Goal: Task Accomplishment & Management: Use online tool/utility

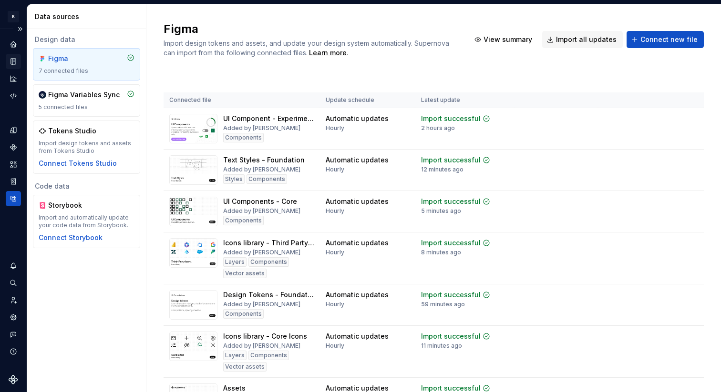
click at [11, 64] on icon "Documentation" at bounding box center [13, 62] width 5 height 6
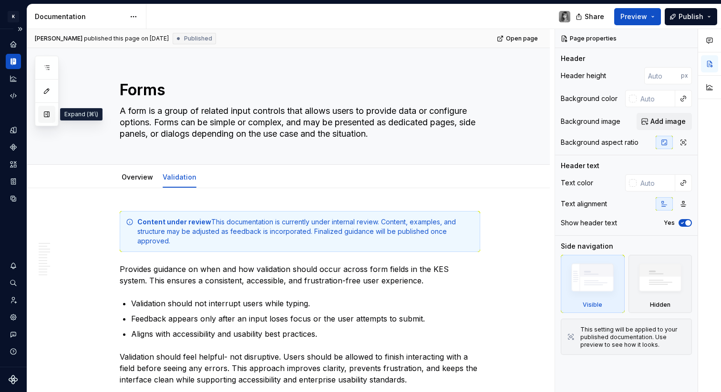
click at [48, 115] on button "button" at bounding box center [46, 114] width 17 height 17
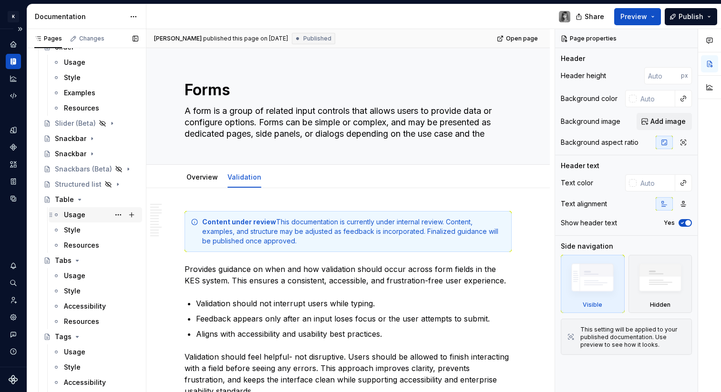
scroll to position [2501, 0]
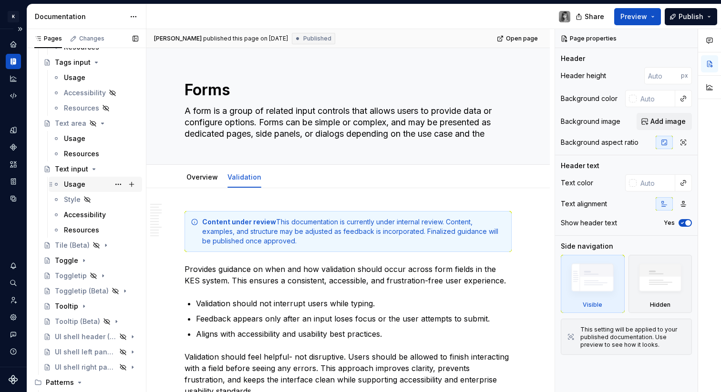
click at [77, 184] on div "Usage" at bounding box center [74, 185] width 21 height 10
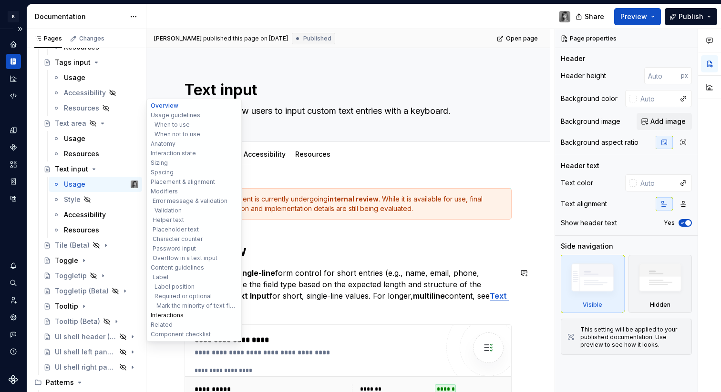
type textarea "*"
click at [179, 314] on button "Interactions" at bounding box center [194, 316] width 91 height 10
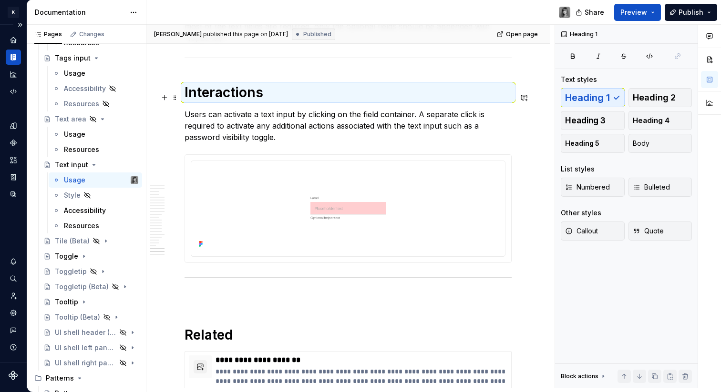
scroll to position [5044, 0]
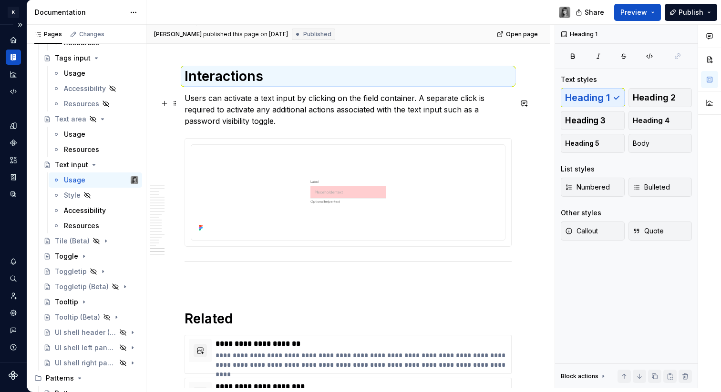
click at [342, 113] on p "Users can activate a text input by clicking on the field container. A separate …" at bounding box center [347, 109] width 327 height 34
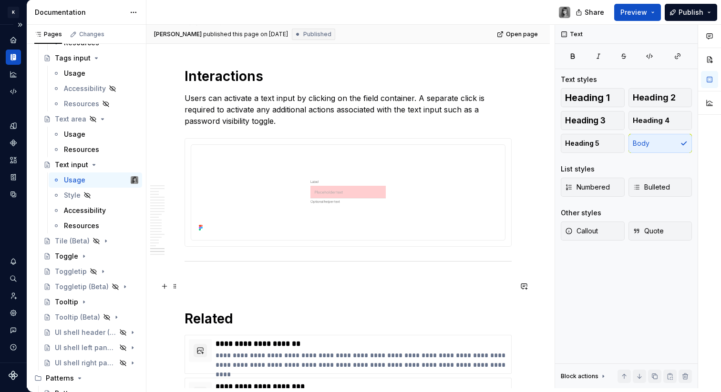
drag, startPoint x: 162, startPoint y: 149, endPoint x: 279, endPoint y: 177, distance: 120.6
click at [162, 149] on button "button" at bounding box center [164, 148] width 13 height 13
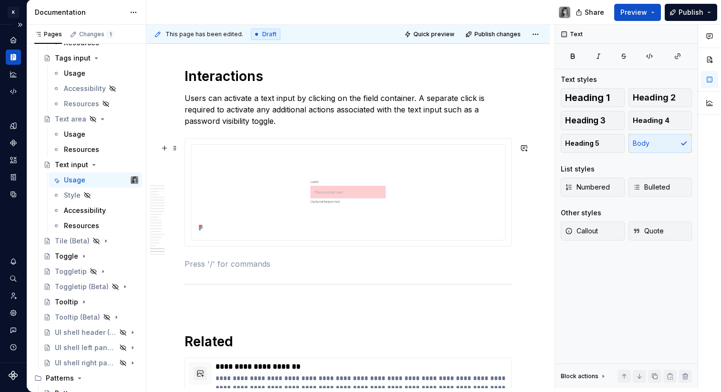
click at [233, 270] on p at bounding box center [347, 263] width 327 height 11
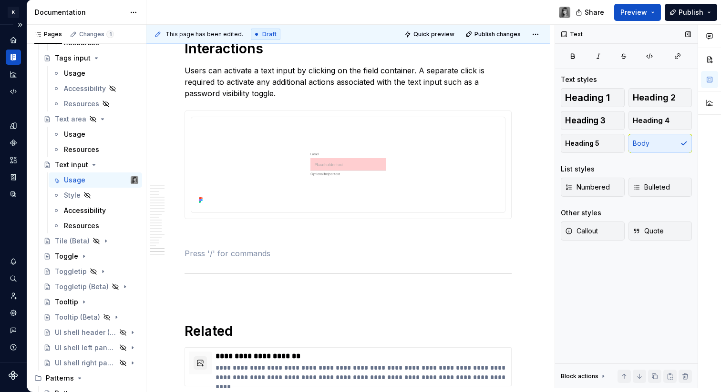
scroll to position [5074, 0]
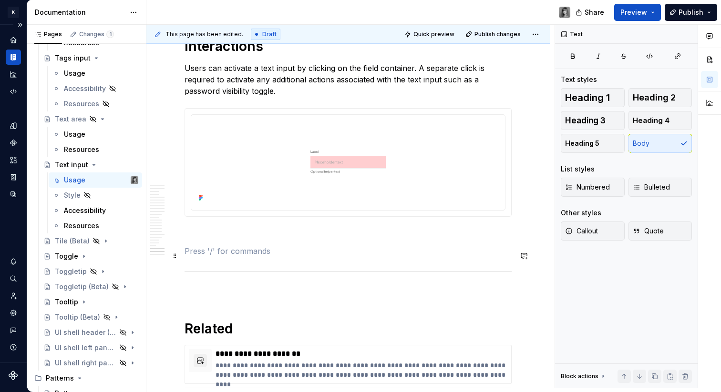
click at [209, 250] on p at bounding box center [347, 251] width 327 height 11
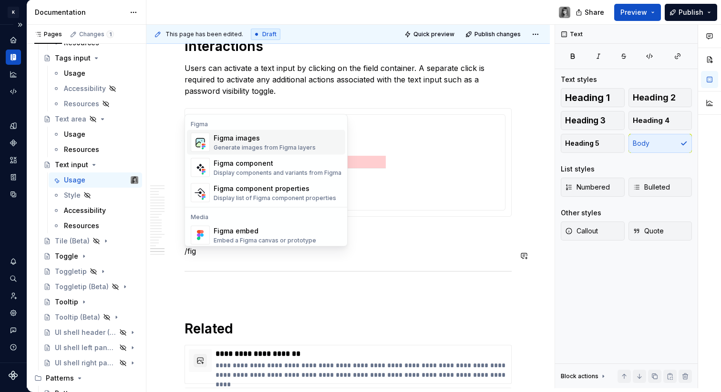
click at [239, 131] on span "Figma images Generate images from Figma layers" at bounding box center [266, 142] width 158 height 25
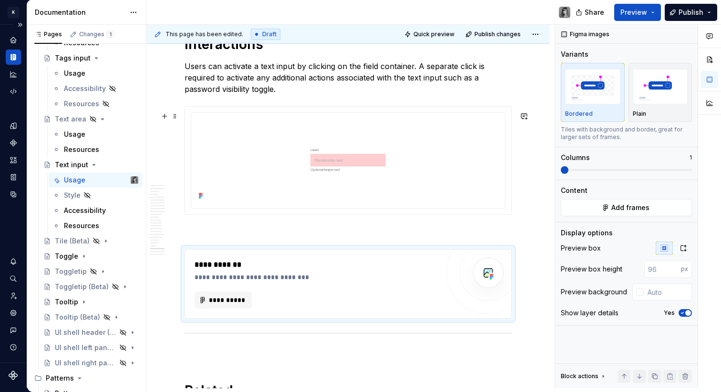
scroll to position [5092, 0]
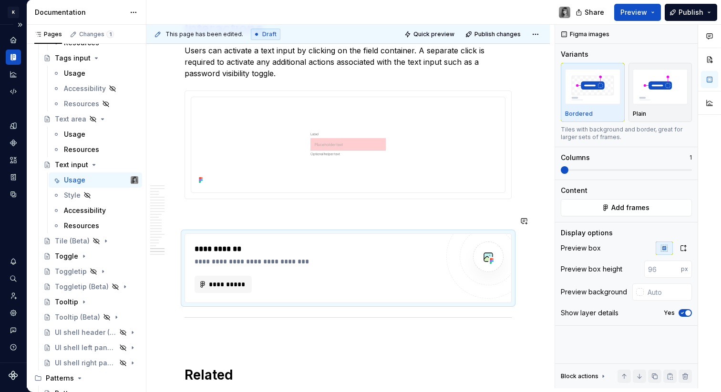
click at [228, 217] on p at bounding box center [347, 216] width 327 height 11
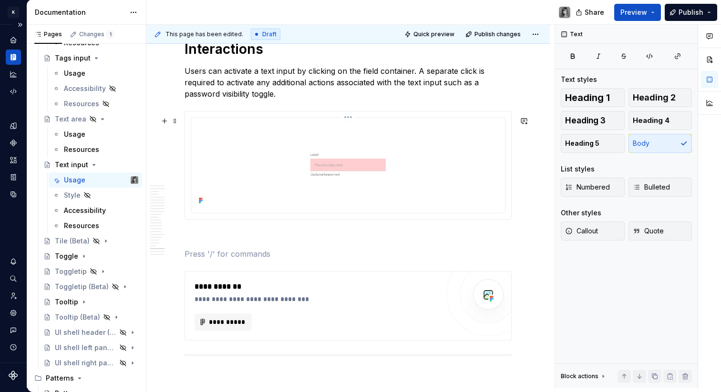
scroll to position [5068, 0]
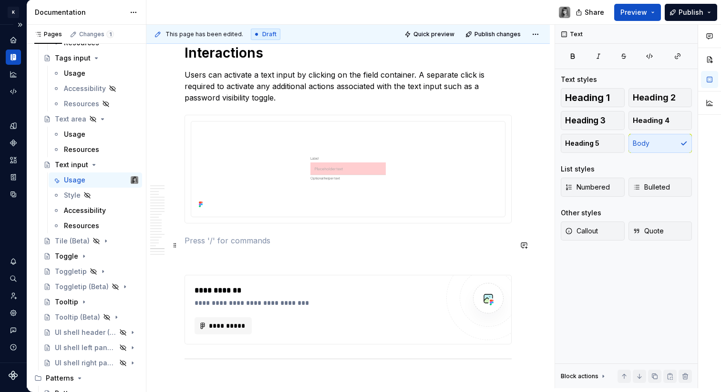
click at [253, 244] on p at bounding box center [347, 240] width 327 height 11
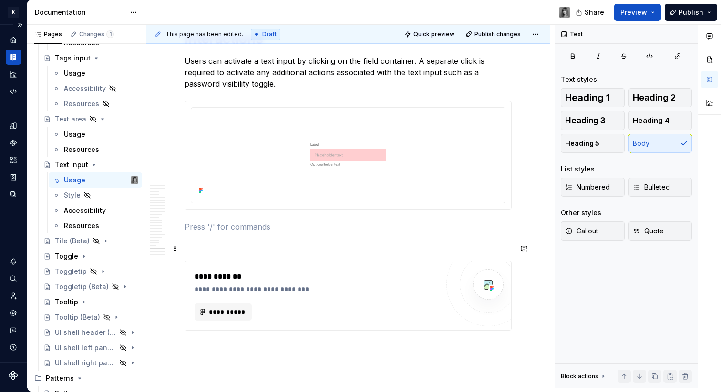
scroll to position [5230, 0]
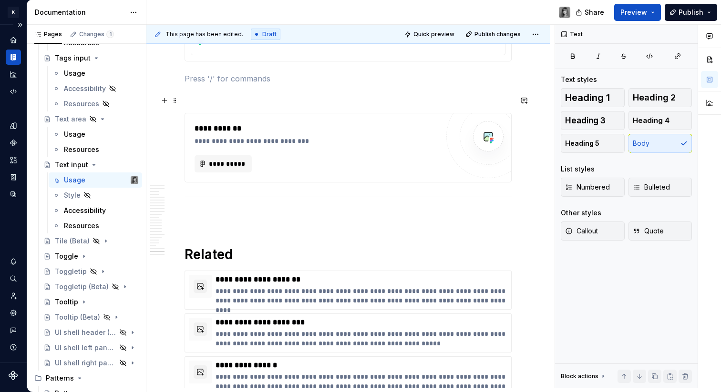
click at [215, 100] on p at bounding box center [347, 95] width 327 height 11
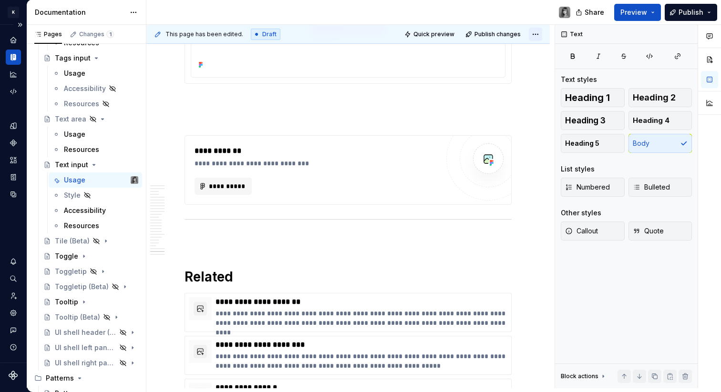
scroll to position [5205, 0]
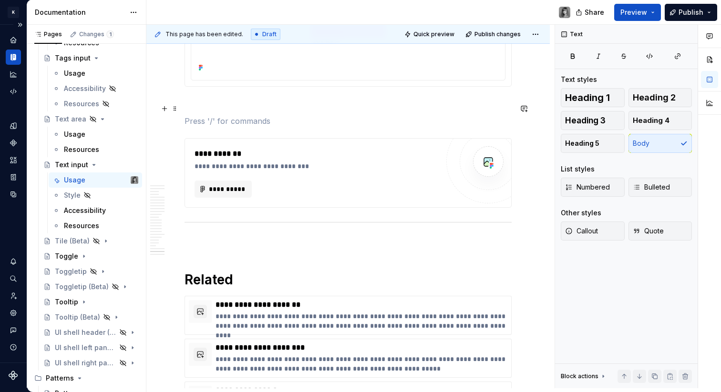
click at [215, 110] on p at bounding box center [347, 103] width 327 height 11
click at [209, 109] on p "Behavior" at bounding box center [347, 103] width 327 height 11
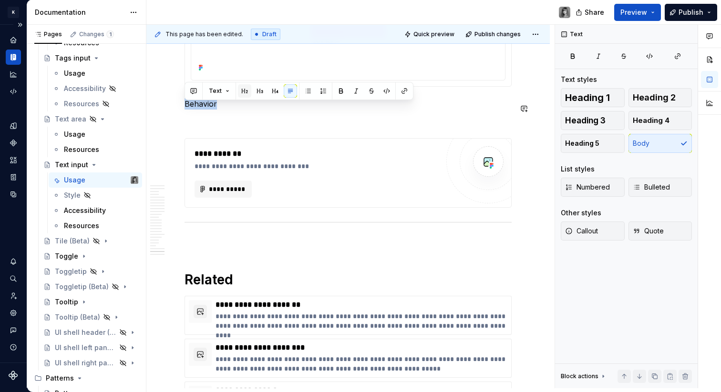
click at [240, 92] on button "button" at bounding box center [244, 90] width 13 height 13
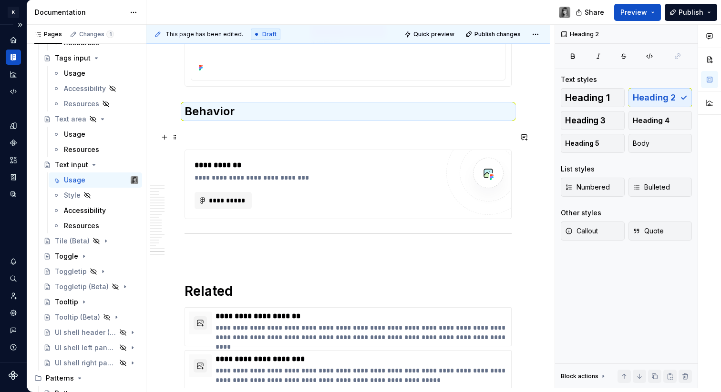
click at [223, 138] on p at bounding box center [347, 132] width 327 height 11
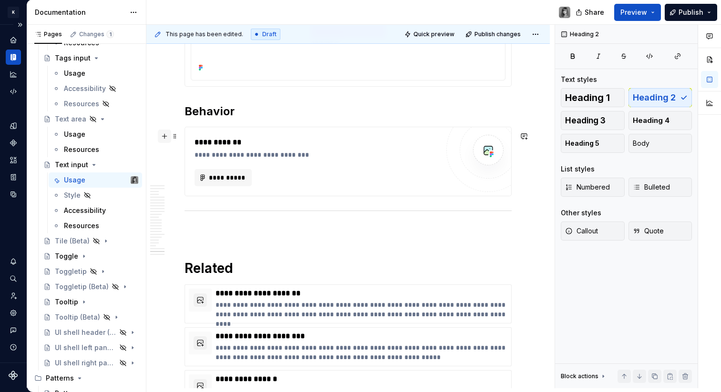
click at [164, 135] on button "button" at bounding box center [164, 136] width 13 height 13
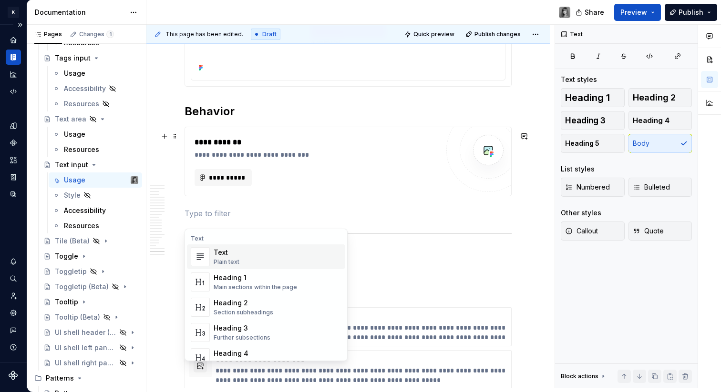
click at [233, 216] on p at bounding box center [347, 213] width 327 height 11
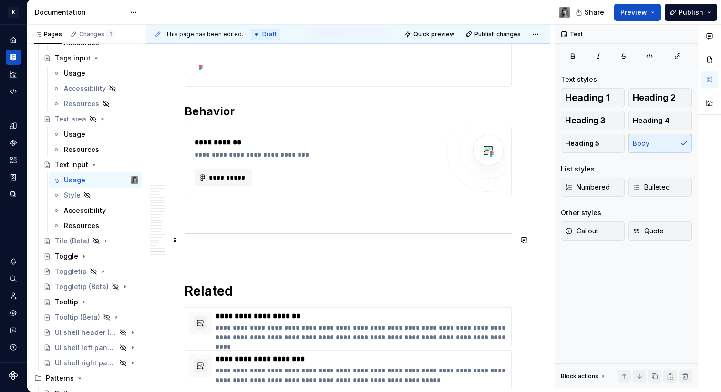
click at [227, 215] on p at bounding box center [347, 213] width 327 height 11
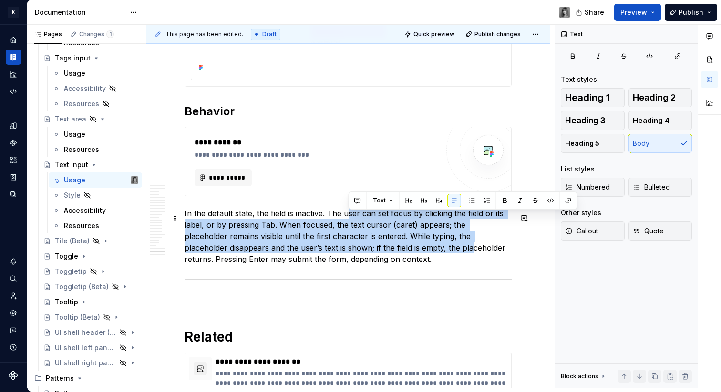
drag, startPoint x: 350, startPoint y: 218, endPoint x: 428, endPoint y: 251, distance: 84.8
click at [428, 251] on p "In the default state, the field is inactive. The user can set focus by clicking…" at bounding box center [347, 236] width 327 height 57
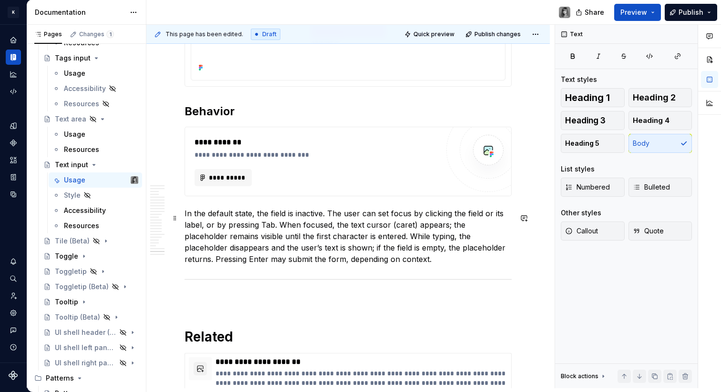
click at [201, 231] on p "In the default state, the field is inactive. The user can set focus by clicking…" at bounding box center [347, 236] width 327 height 57
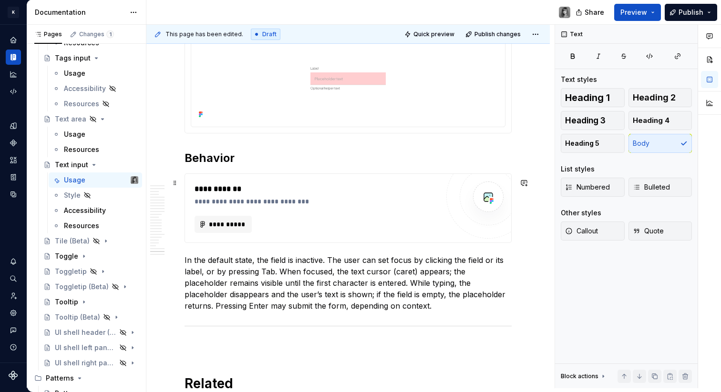
scroll to position [5154, 0]
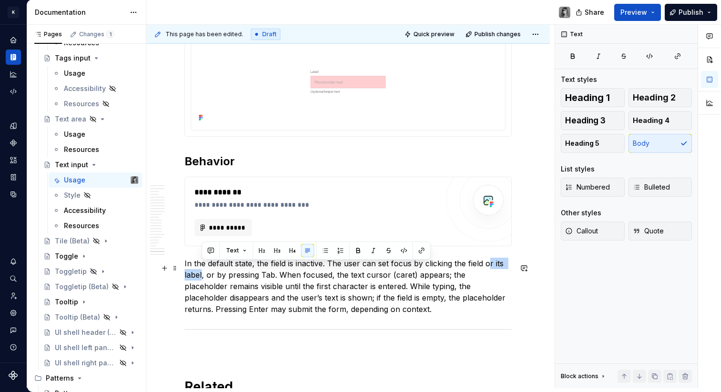
drag, startPoint x: 201, startPoint y: 280, endPoint x: 500, endPoint y: 271, distance: 298.6
click at [489, 271] on p "In the default state, the field is inactive. The user can set focus by clicking…" at bounding box center [347, 286] width 327 height 57
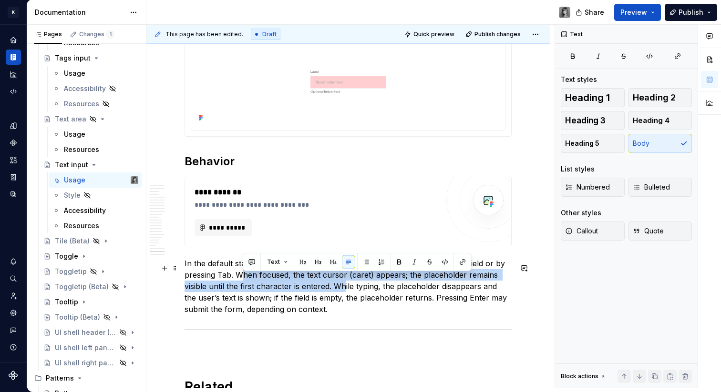
drag, startPoint x: 251, startPoint y: 274, endPoint x: 343, endPoint y: 295, distance: 94.7
click at [343, 295] on p "In the default state, the field is inactive. The user can set focus by clicking…" at bounding box center [347, 286] width 327 height 57
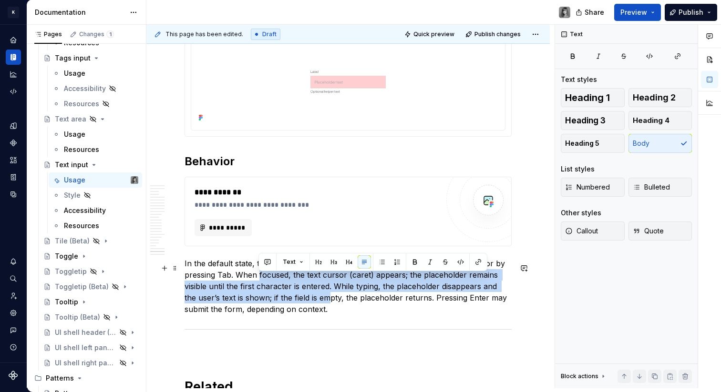
drag, startPoint x: 289, startPoint y: 282, endPoint x: 332, endPoint y: 304, distance: 48.4
click at [332, 304] on p "In the default state, the field is inactive. The user can set focus by clicking…" at bounding box center [347, 286] width 327 height 57
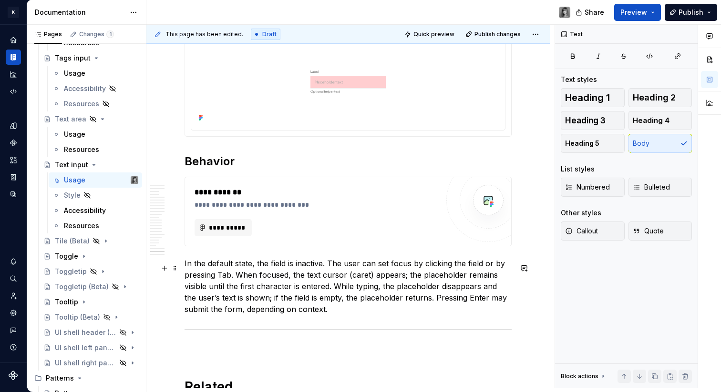
click at [350, 288] on p "In the default state, the field is inactive. The user can set focus by clicking…" at bounding box center [347, 286] width 327 height 57
click at [362, 279] on p "In the default state, the field is inactive. The user can set focus by clicking…" at bounding box center [347, 286] width 327 height 57
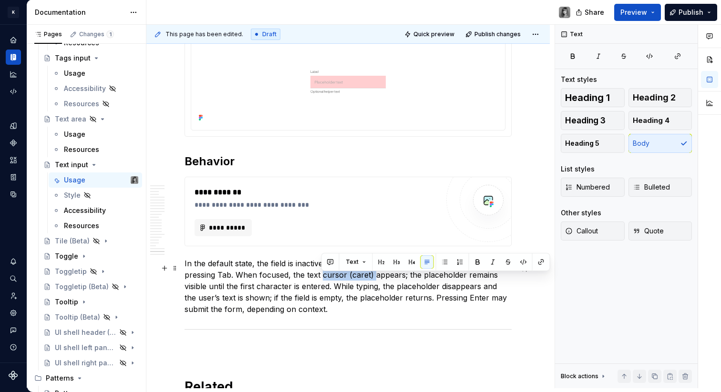
drag, startPoint x: 371, startPoint y: 279, endPoint x: 322, endPoint y: 280, distance: 49.6
click at [322, 280] on p "In the default state, the field is inactive. The user can set focus by clicking…" at bounding box center [347, 286] width 327 height 57
copy p "cursor (caret)"
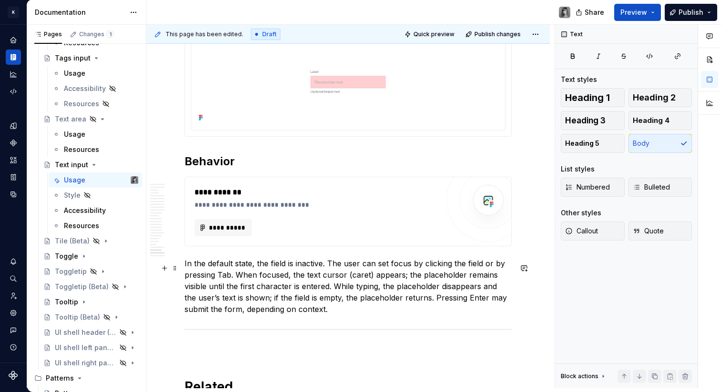
click at [372, 288] on p "In the default state, the field is inactive. The user can set focus by clicking…" at bounding box center [347, 286] width 327 height 57
click at [251, 236] on button "**********" at bounding box center [223, 227] width 57 height 17
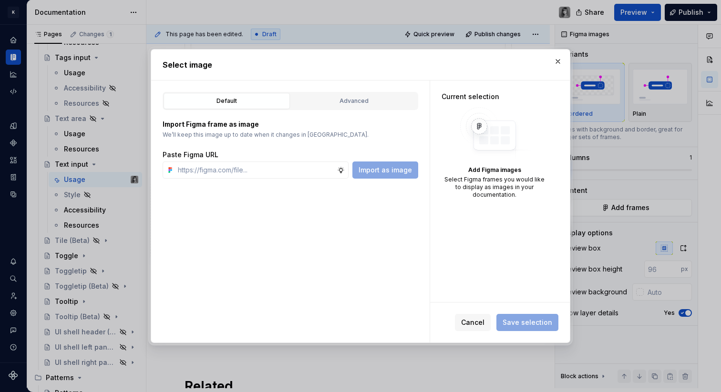
type textarea "*"
click at [344, 115] on div "Import Figma frame as image We’ll keep this image up to date when it changes in…" at bounding box center [291, 144] width 256 height 69
click at [343, 97] on div "Advanced" at bounding box center [354, 101] width 120 height 10
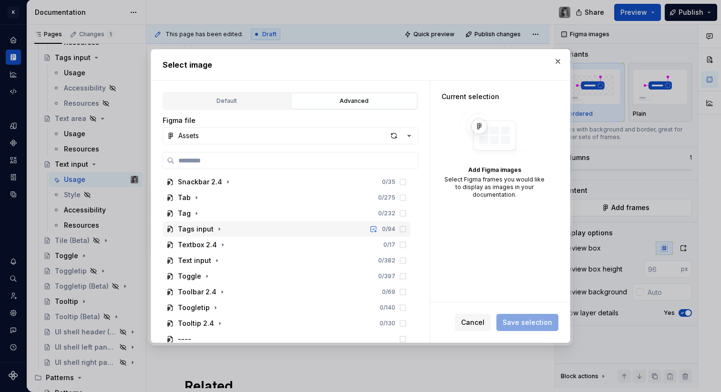
scroll to position [459, 0]
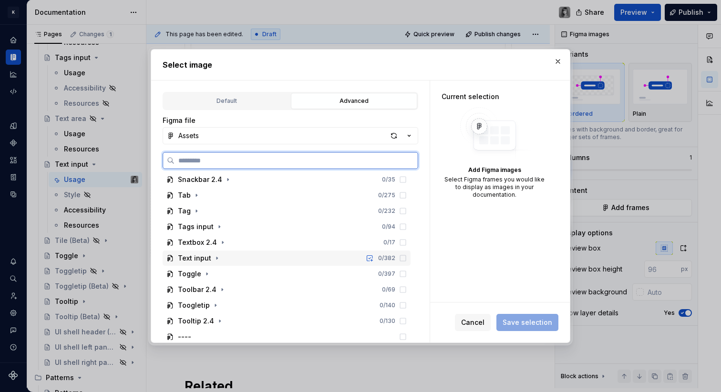
click at [222, 257] on div "Text input 0 / 382" at bounding box center [287, 258] width 248 height 15
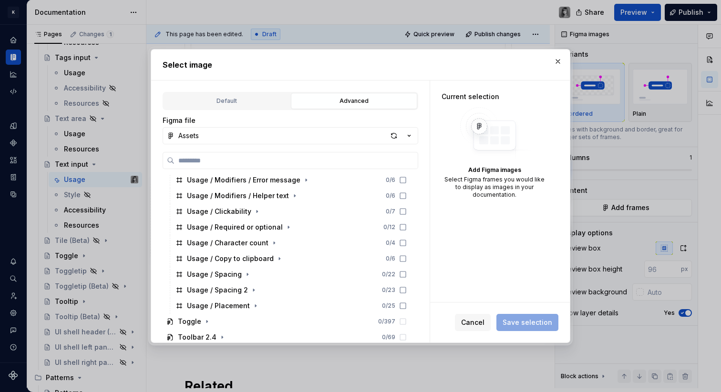
scroll to position [661, 0]
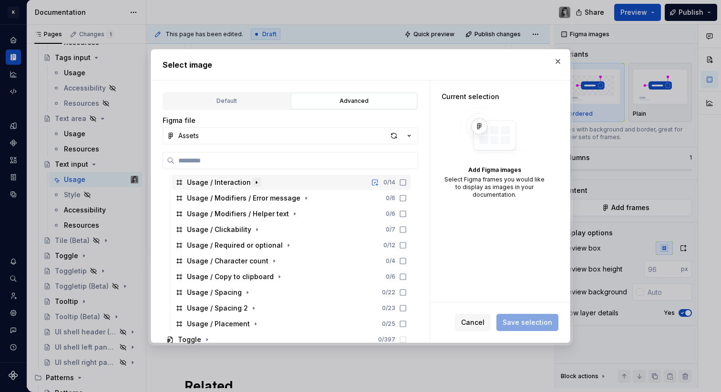
click at [253, 182] on icon "button" at bounding box center [257, 183] width 8 height 8
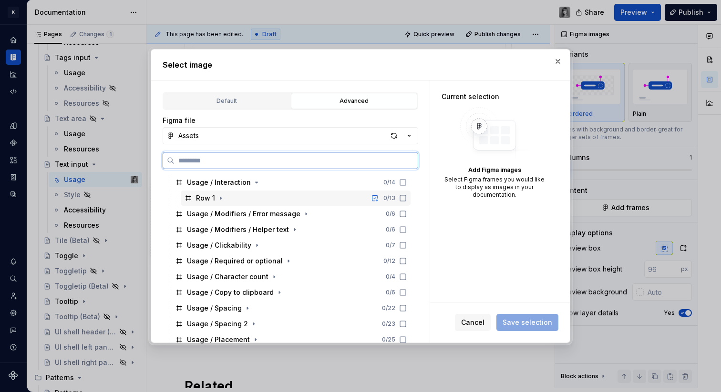
click at [204, 196] on div "Row 1" at bounding box center [205, 199] width 19 height 10
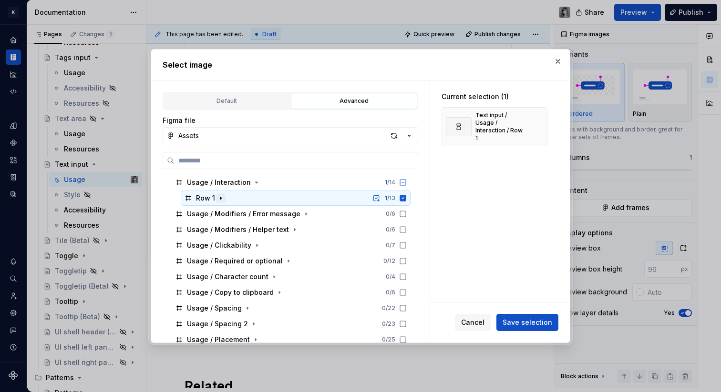
click at [222, 196] on icon "button" at bounding box center [221, 199] width 8 height 8
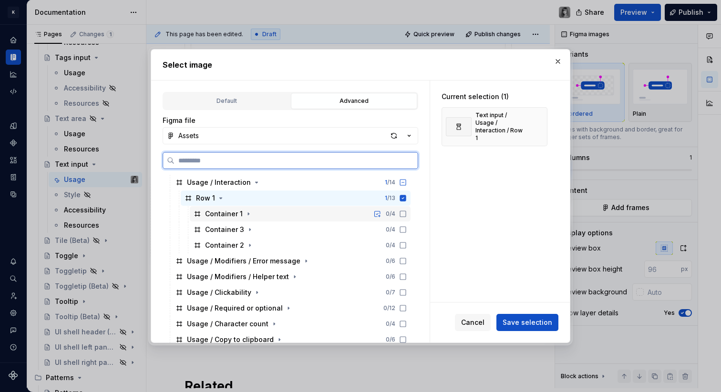
click at [224, 215] on div "Container 1" at bounding box center [224, 214] width 38 height 10
click at [228, 230] on div "Container 3" at bounding box center [224, 230] width 39 height 10
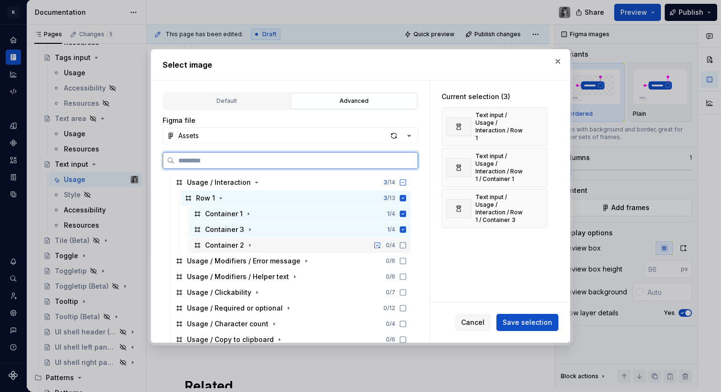
click at [230, 245] on div "Container 2" at bounding box center [224, 246] width 39 height 10
click at [403, 197] on icon at bounding box center [403, 198] width 6 height 6
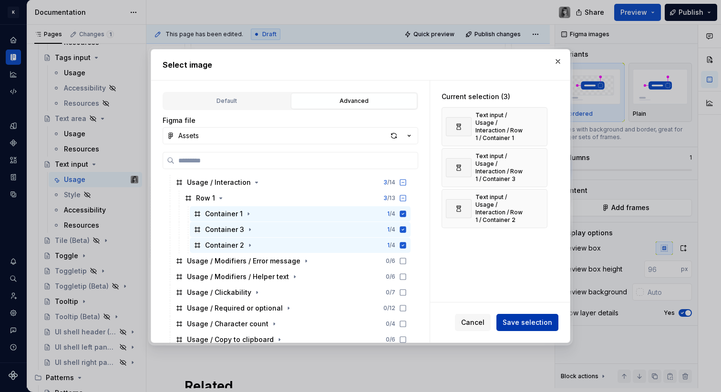
click at [542, 315] on button "Save selection" at bounding box center [527, 322] width 62 height 17
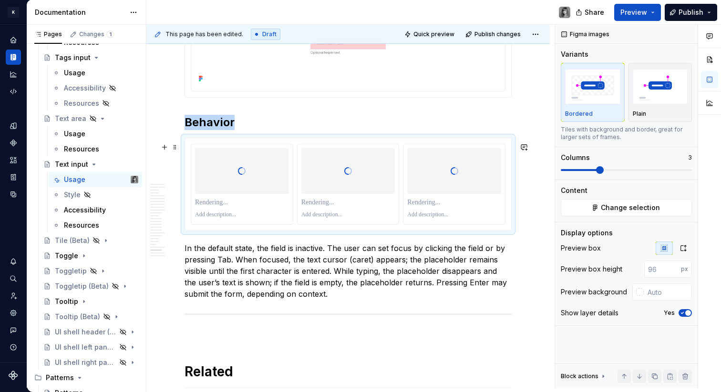
scroll to position [5304, 0]
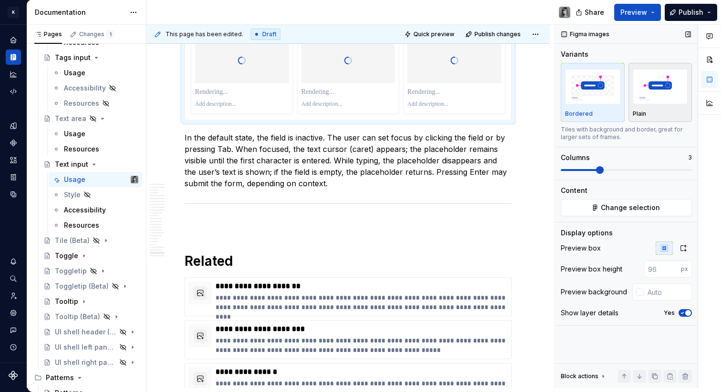
click at [655, 113] on div "Plain" at bounding box center [660, 114] width 55 height 8
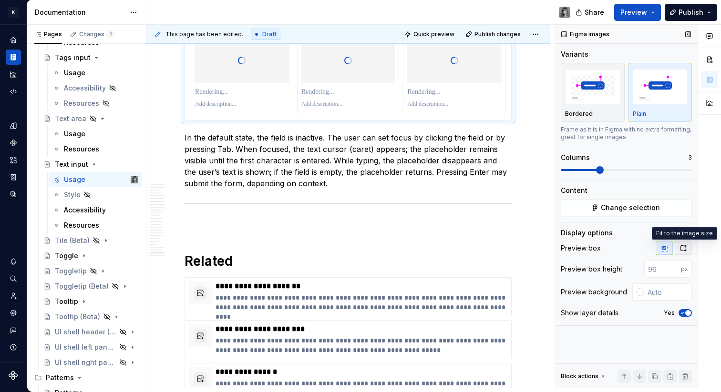
click at [687, 247] on button "button" at bounding box center [683, 248] width 17 height 13
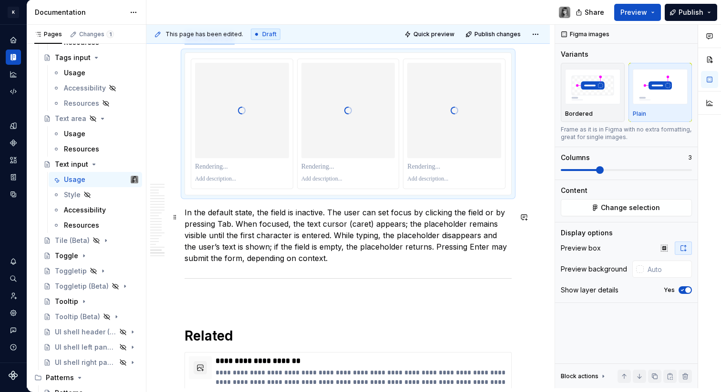
scroll to position [5275, 0]
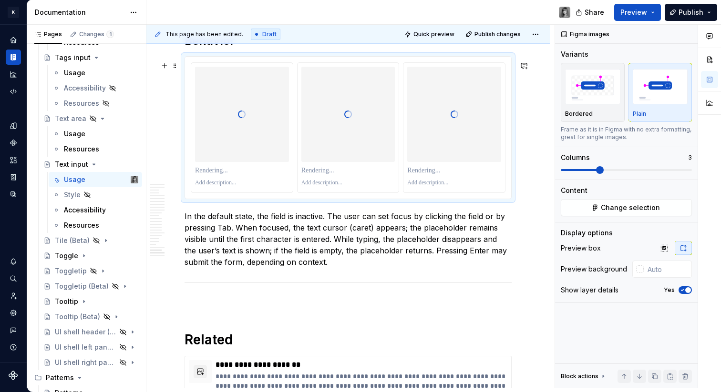
click at [228, 175] on p at bounding box center [242, 171] width 94 height 10
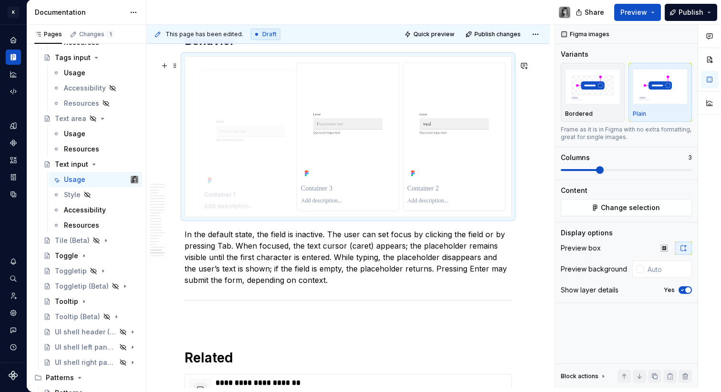
drag, startPoint x: 452, startPoint y: 149, endPoint x: 249, endPoint y: 152, distance: 203.1
click at [249, 152] on body "K KES Design system data Documentation Share Preview Publish Pages Changes 1 Ad…" at bounding box center [360, 196] width 721 height 392
click at [228, 192] on p at bounding box center [242, 189] width 94 height 10
type textarea "*"
click at [353, 194] on p at bounding box center [348, 189] width 94 height 10
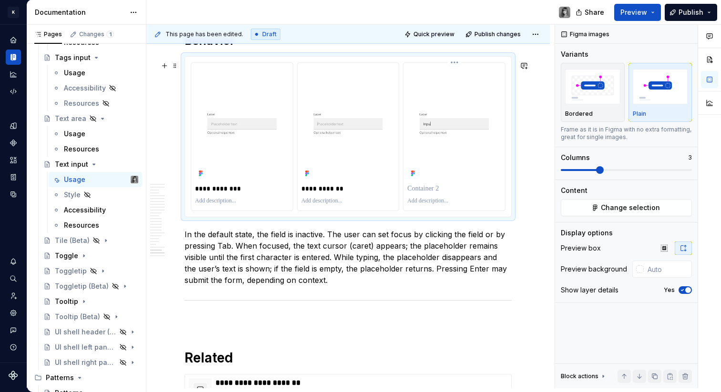
click at [443, 193] on p at bounding box center [454, 189] width 94 height 10
type textarea "*"
click at [427, 194] on p "**********" at bounding box center [453, 189] width 93 height 10
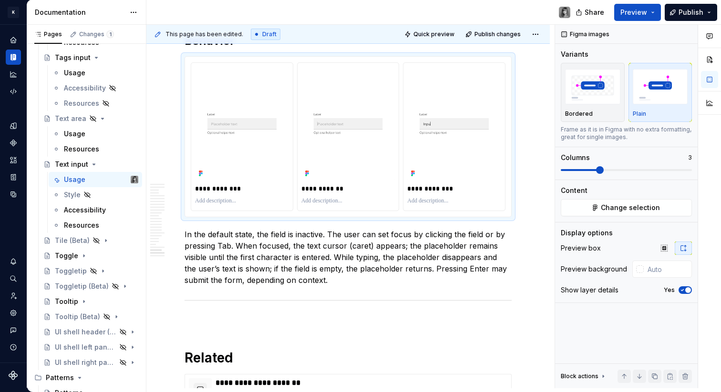
click at [328, 194] on p "**********" at bounding box center [347, 189] width 93 height 10
click at [324, 194] on p "**********" at bounding box center [347, 189] width 93 height 10
click at [346, 286] on p "In the default state, the field is inactive. The user can set focus by clicking…" at bounding box center [347, 257] width 327 height 57
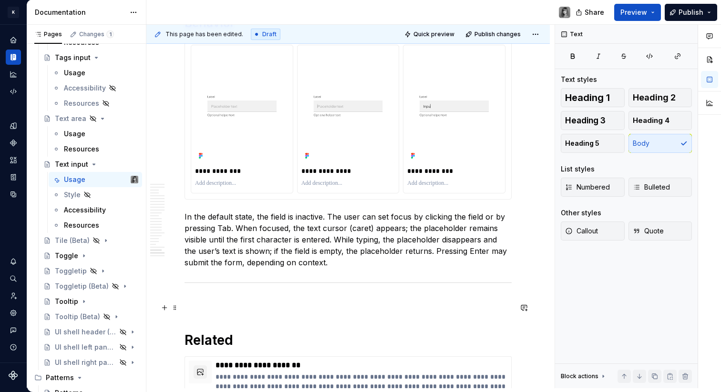
scroll to position [5295, 0]
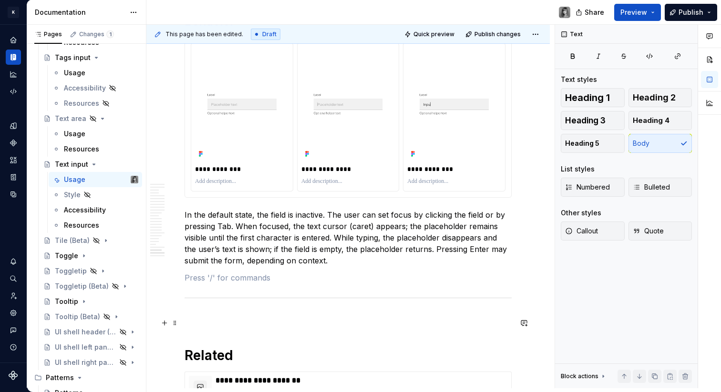
click at [215, 324] on p at bounding box center [347, 318] width 327 height 11
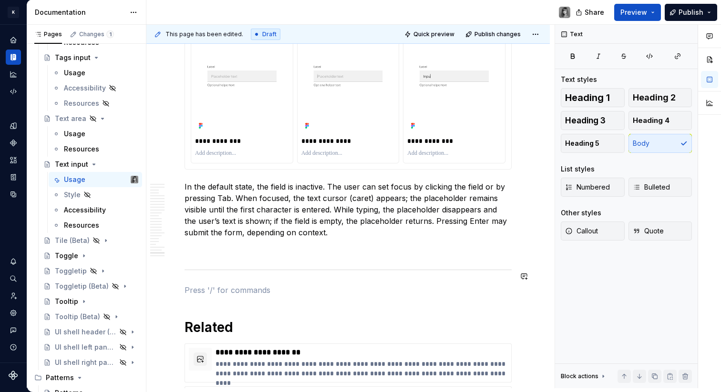
scroll to position [5324, 0]
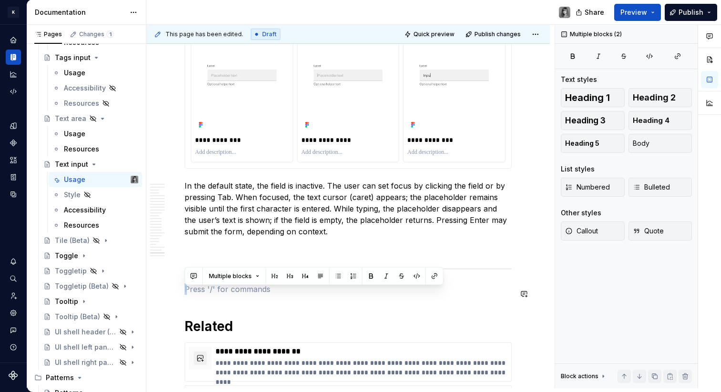
drag, startPoint x: 308, startPoint y: 287, endPoint x: 258, endPoint y: 319, distance: 59.6
drag, startPoint x: 276, startPoint y: 312, endPoint x: 216, endPoint y: 293, distance: 62.0
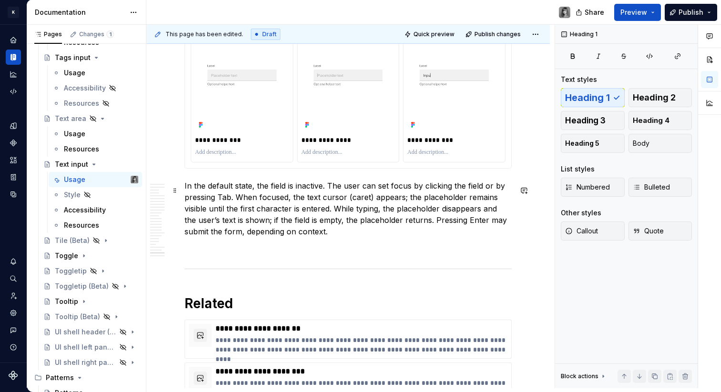
click at [285, 225] on p "In the default state, the field is inactive. The user can set focus by clicking…" at bounding box center [347, 208] width 327 height 57
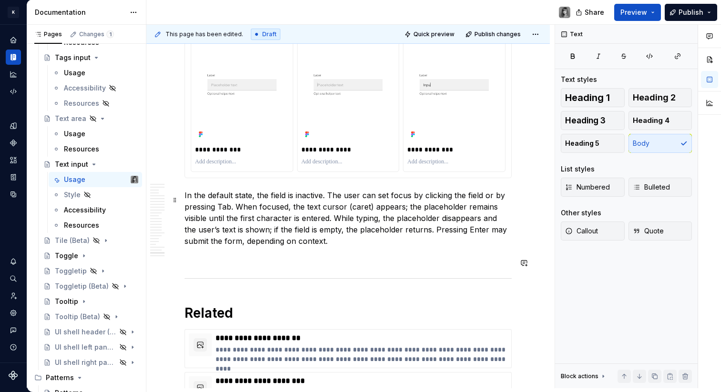
scroll to position [5298, 0]
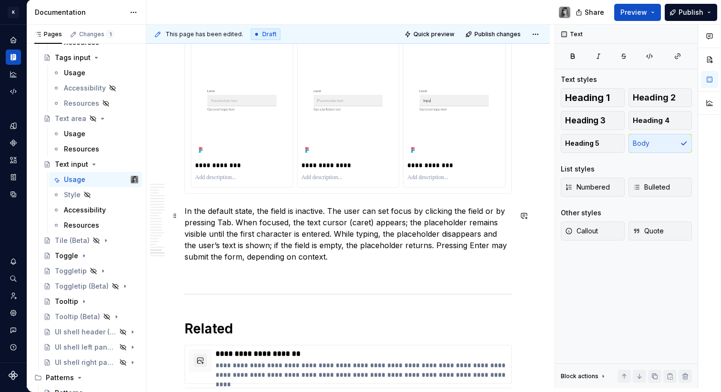
click at [293, 235] on p "In the default state, the field is inactive. The user can set focus by clicking…" at bounding box center [347, 233] width 327 height 57
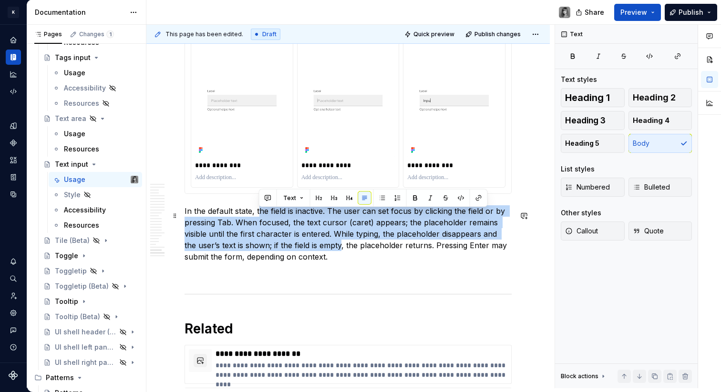
drag, startPoint x: 324, startPoint y: 239, endPoint x: 341, endPoint y: 251, distance: 21.3
click at [341, 251] on p "In the default state, the field is inactive. The user can set focus by clicking…" at bounding box center [347, 233] width 327 height 57
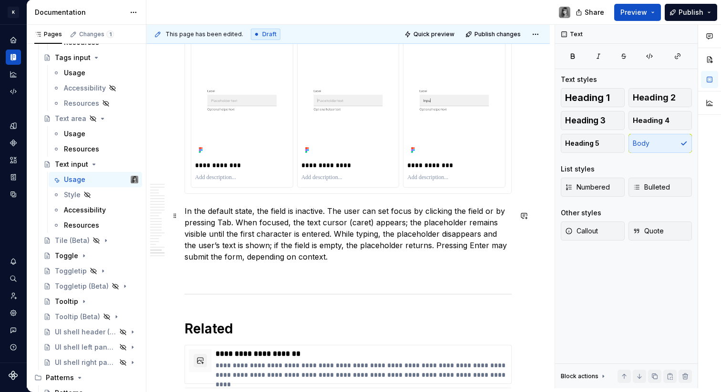
click at [326, 258] on p "In the default state, the field is inactive. The user can set focus by clicking…" at bounding box center [347, 233] width 327 height 57
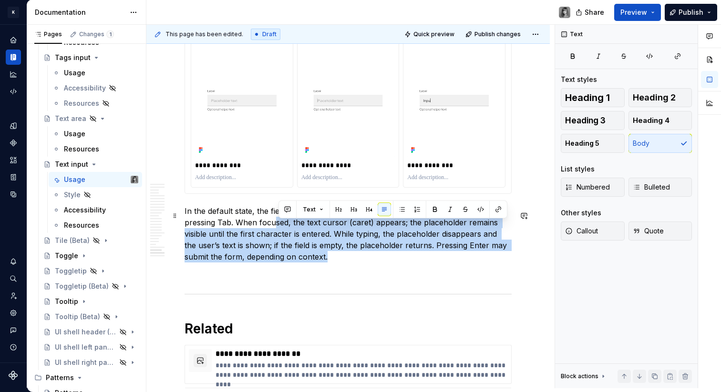
drag, startPoint x: 292, startPoint y: 244, endPoint x: 274, endPoint y: 226, distance: 25.3
click at [274, 226] on p "In the default state, the field is inactive. The user can set focus by clicking…" at bounding box center [347, 233] width 327 height 57
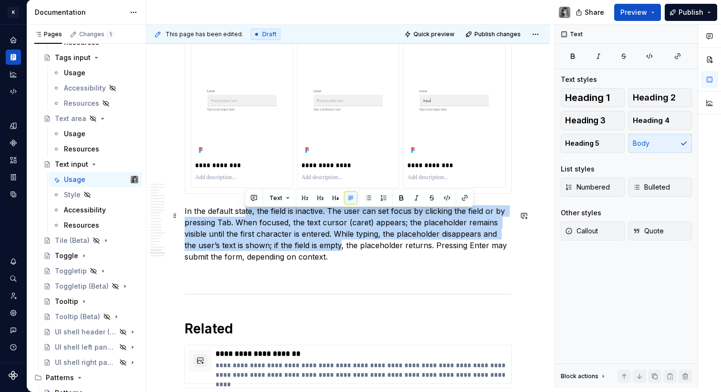
drag, startPoint x: 305, startPoint y: 224, endPoint x: 341, endPoint y: 250, distance: 44.3
click at [341, 250] on p "In the default state, the field is inactive. The user can set focus by clicking…" at bounding box center [347, 233] width 327 height 57
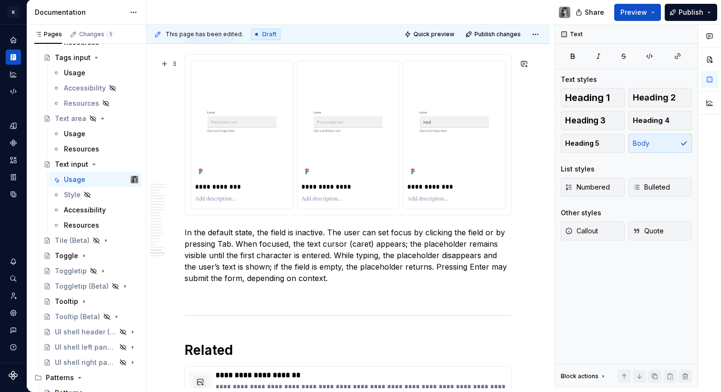
scroll to position [5273, 0]
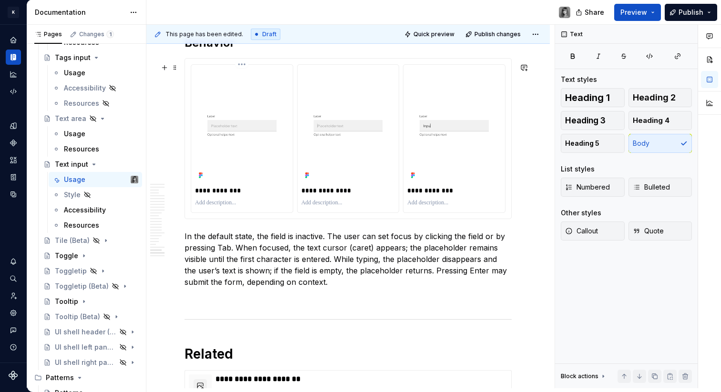
click at [225, 207] on p at bounding box center [242, 203] width 94 height 8
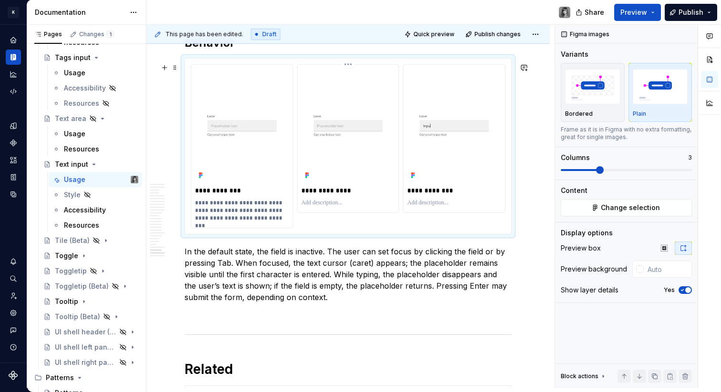
click at [334, 207] on p at bounding box center [348, 203] width 94 height 8
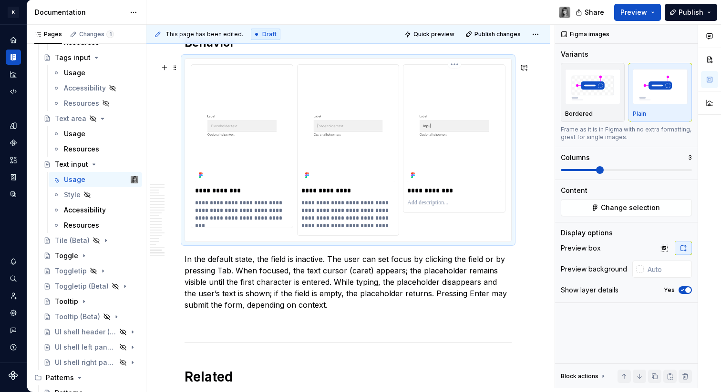
click at [424, 207] on p at bounding box center [454, 203] width 94 height 8
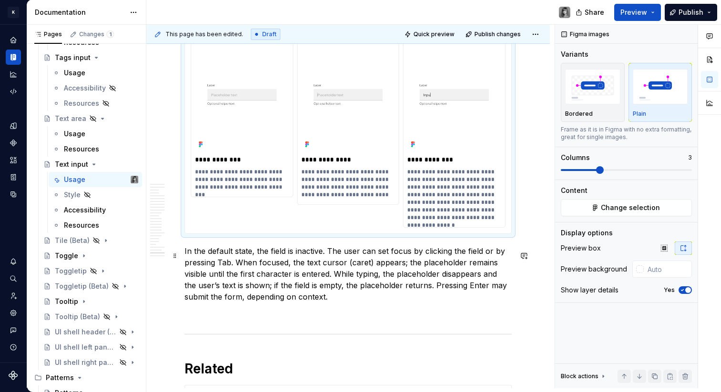
scroll to position [5307, 0]
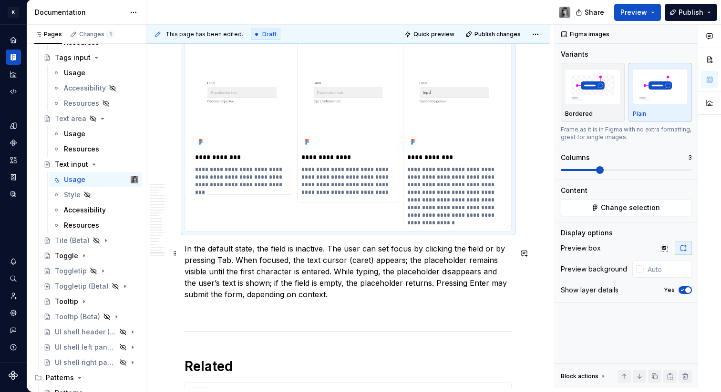
drag, startPoint x: 326, startPoint y: 300, endPoint x: 195, endPoint y: 260, distance: 136.5
drag, startPoint x: 185, startPoint y: 254, endPoint x: 339, endPoint y: 296, distance: 159.5
click at [339, 296] on p "In the default state, the field is inactive. The user can set focus by clicking…" at bounding box center [347, 271] width 327 height 57
click at [321, 300] on p "In the default state, the field is inactive. The user can set focus by clicking…" at bounding box center [347, 271] width 327 height 57
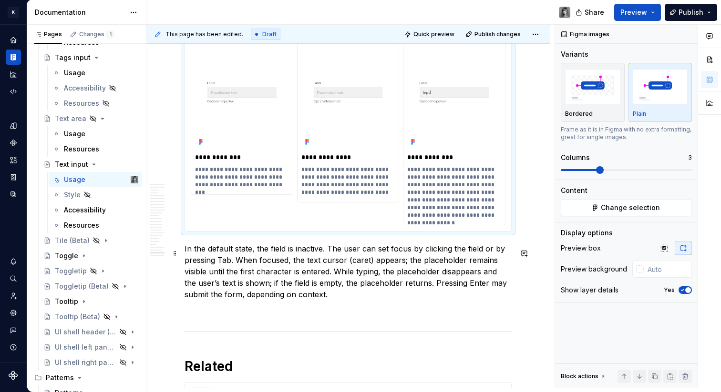
click at [333, 297] on p "In the default state, the field is inactive. The user can set focus by clicking…" at bounding box center [347, 271] width 327 height 57
click at [306, 282] on p "In the default state, the field is inactive. The user can set focus by clicking…" at bounding box center [347, 271] width 327 height 57
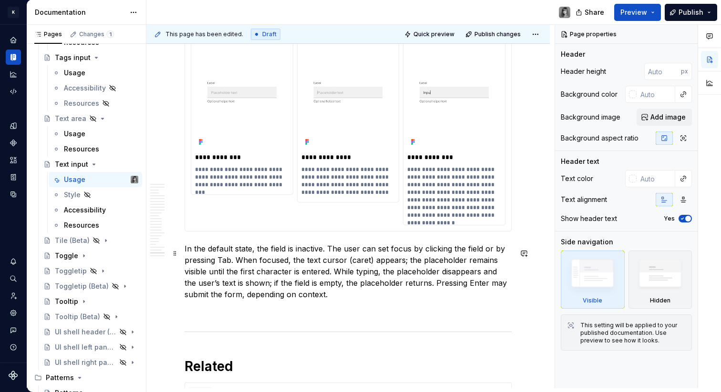
click at [298, 281] on p "In the default state, the field is inactive. The user can set focus by clicking…" at bounding box center [347, 271] width 327 height 57
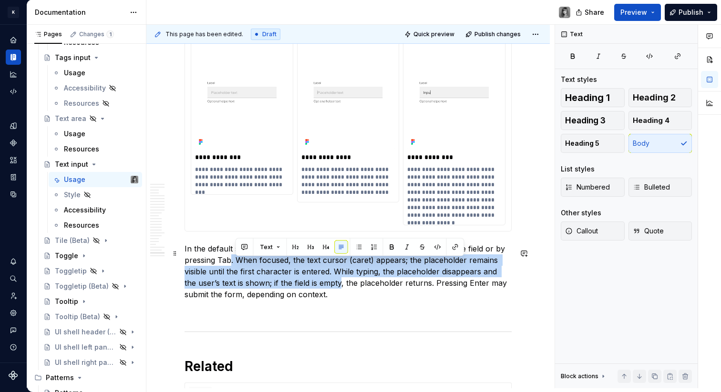
drag, startPoint x: 293, startPoint y: 293, endPoint x: 230, endPoint y: 264, distance: 69.5
click at [230, 264] on p "In the default state, the field is inactive. The user can set focus by clicking…" at bounding box center [347, 271] width 327 height 57
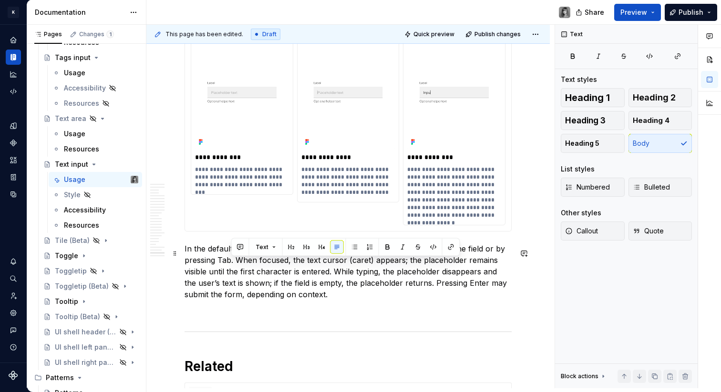
click at [201, 256] on p "In the default state, the field is inactive. The user can set focus by clicking…" at bounding box center [347, 271] width 327 height 57
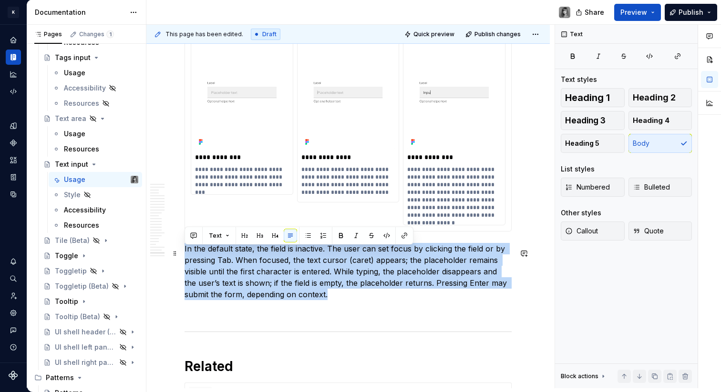
drag, startPoint x: 220, startPoint y: 257, endPoint x: 348, endPoint y: 300, distance: 135.2
click at [348, 300] on p "In the default state, the field is inactive. The user can set focus by clicking…" at bounding box center [347, 271] width 327 height 57
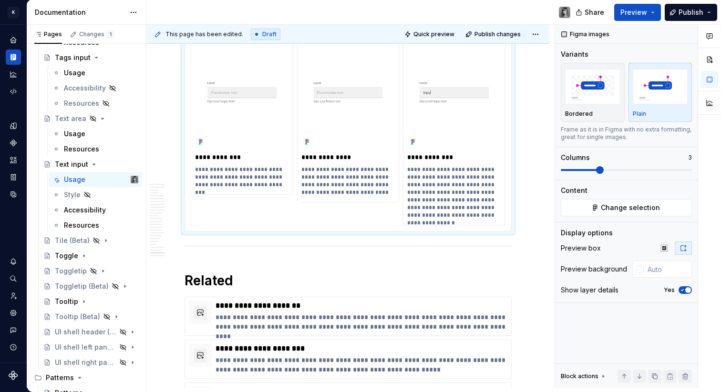
click at [246, 176] on p "**********" at bounding box center [241, 177] width 93 height 23
click at [236, 171] on p "**********" at bounding box center [241, 177] width 93 height 23
click at [255, 174] on p "**********" at bounding box center [241, 177] width 93 height 23
drag, startPoint x: 260, startPoint y: 174, endPoint x: 225, endPoint y: 173, distance: 34.3
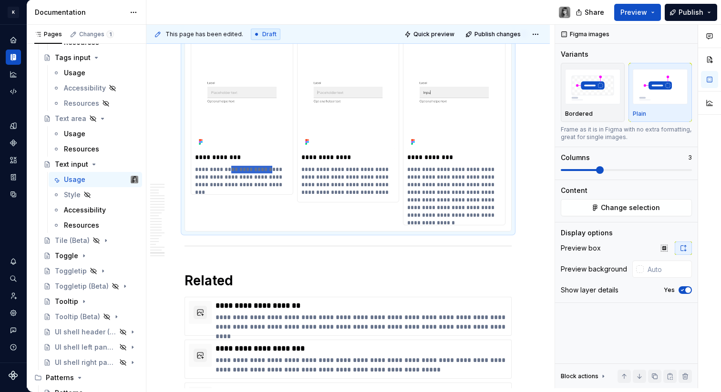
click at [225, 173] on p "**********" at bounding box center [241, 177] width 93 height 23
click at [264, 189] on p "**********" at bounding box center [241, 177] width 93 height 23
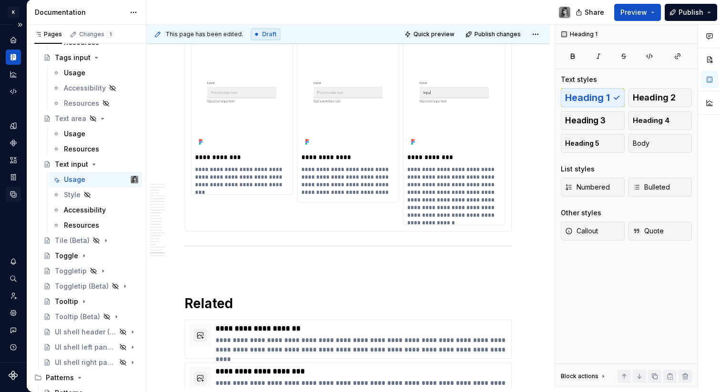
click at [20, 196] on div "Data sources" at bounding box center [13, 194] width 15 height 15
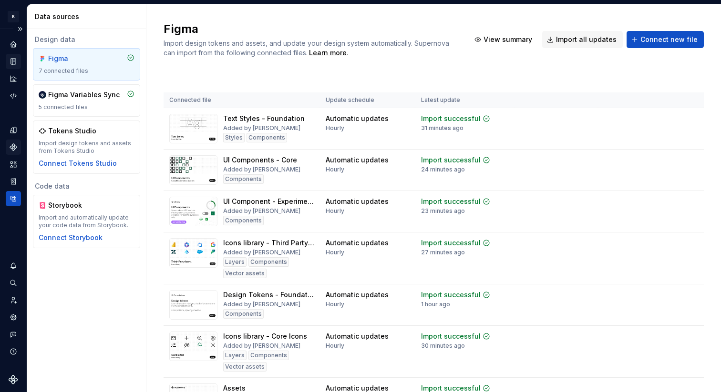
click at [19, 141] on div "Components" at bounding box center [13, 147] width 15 height 15
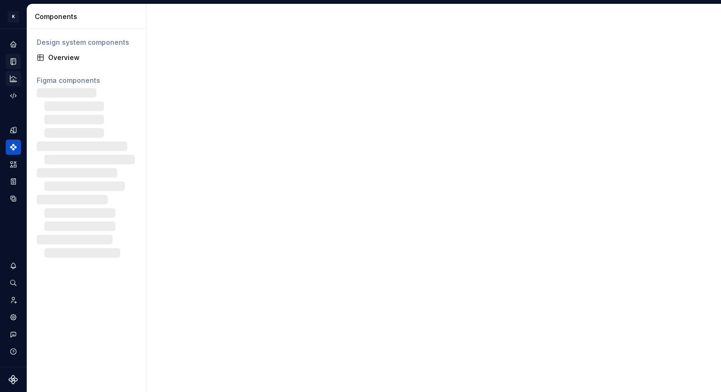
click at [15, 72] on div "Analytics" at bounding box center [13, 78] width 15 height 15
click at [13, 67] on div "Documentation" at bounding box center [13, 61] width 15 height 15
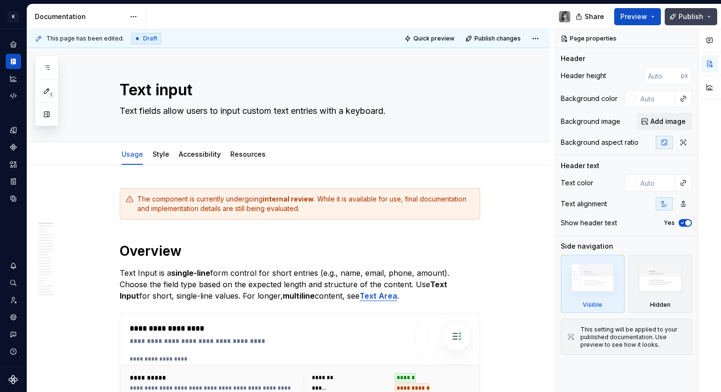
click at [680, 18] on span "Publish" at bounding box center [690, 17] width 25 height 10
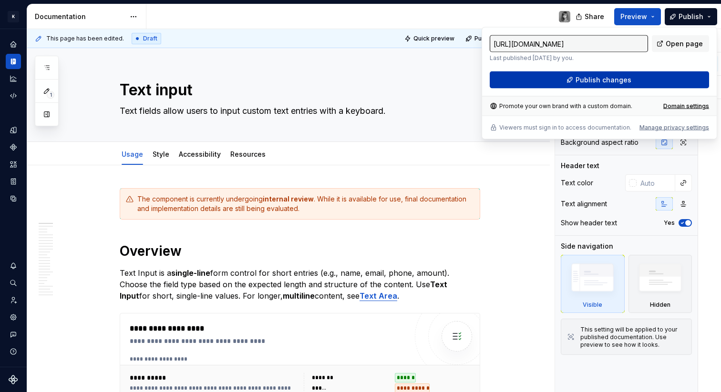
click at [602, 81] on span "Publish changes" at bounding box center [603, 80] width 56 height 10
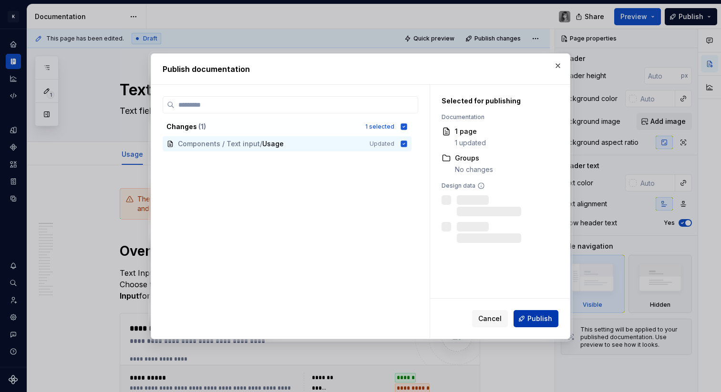
click at [548, 318] on span "Publish" at bounding box center [539, 319] width 25 height 10
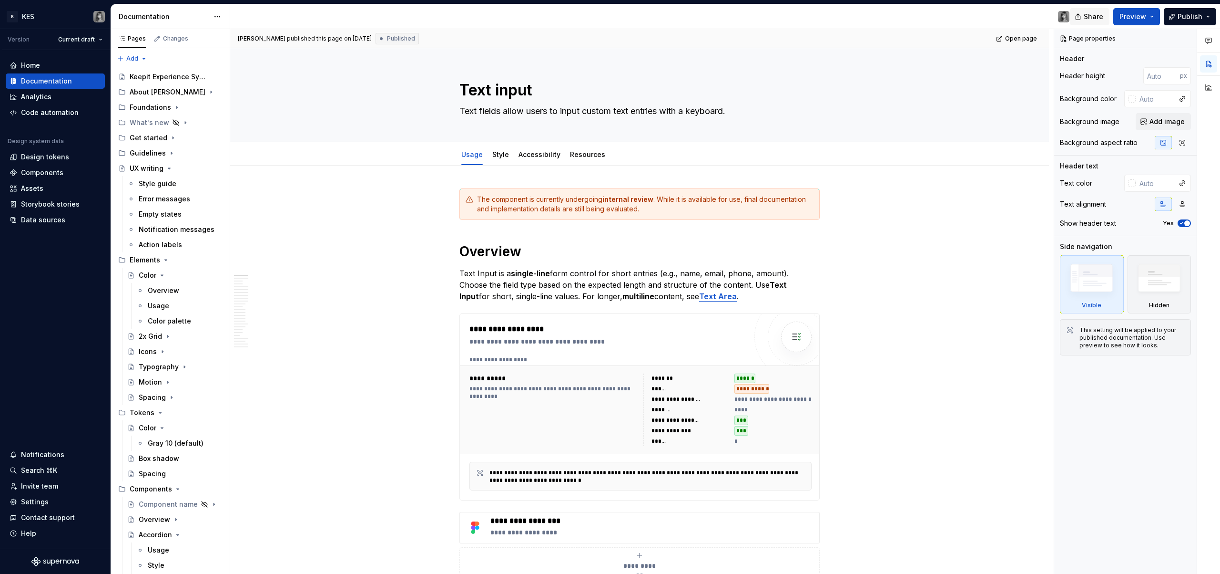
type textarea "*"
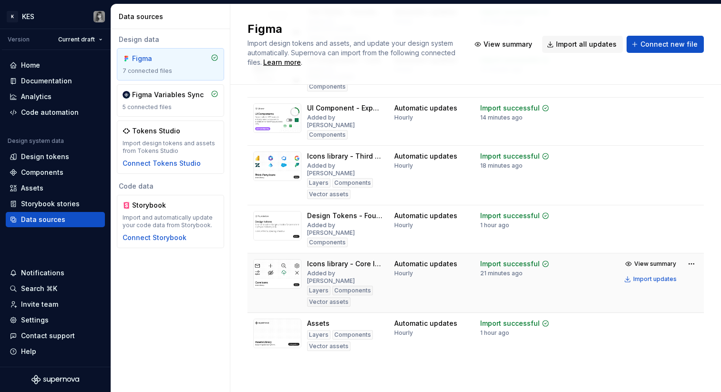
scroll to position [117, 0]
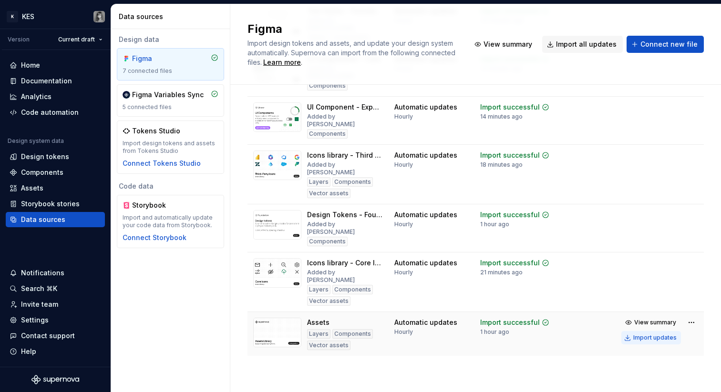
click at [638, 334] on div "Import updates" at bounding box center [654, 338] width 43 height 8
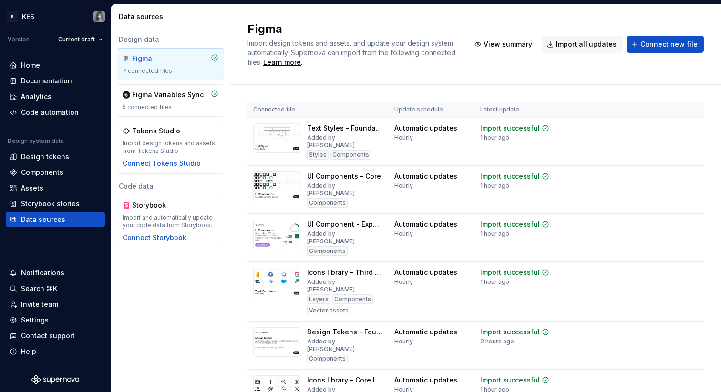
scroll to position [117, 0]
